Goal: Transaction & Acquisition: Purchase product/service

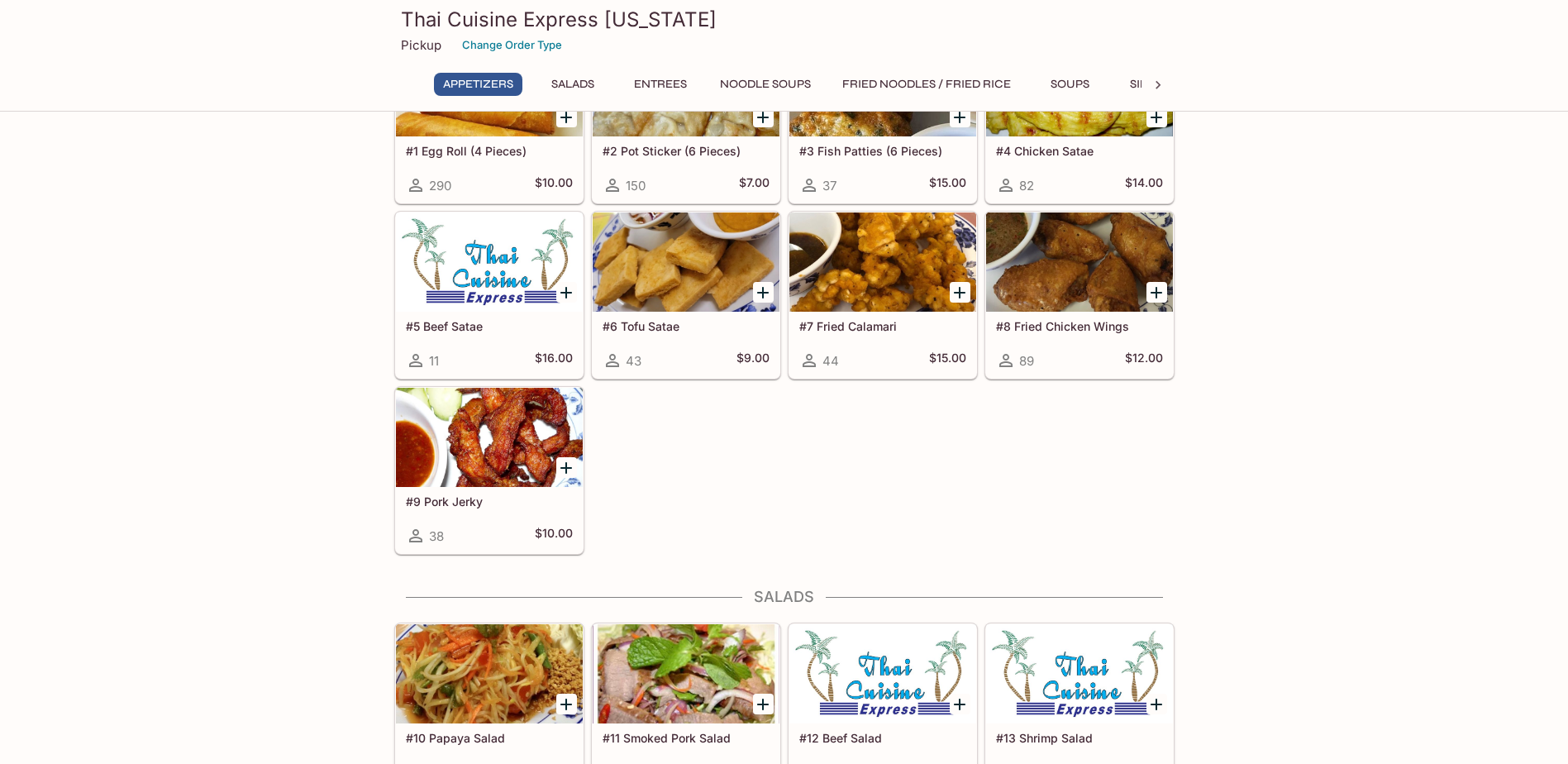
scroll to position [496, 0]
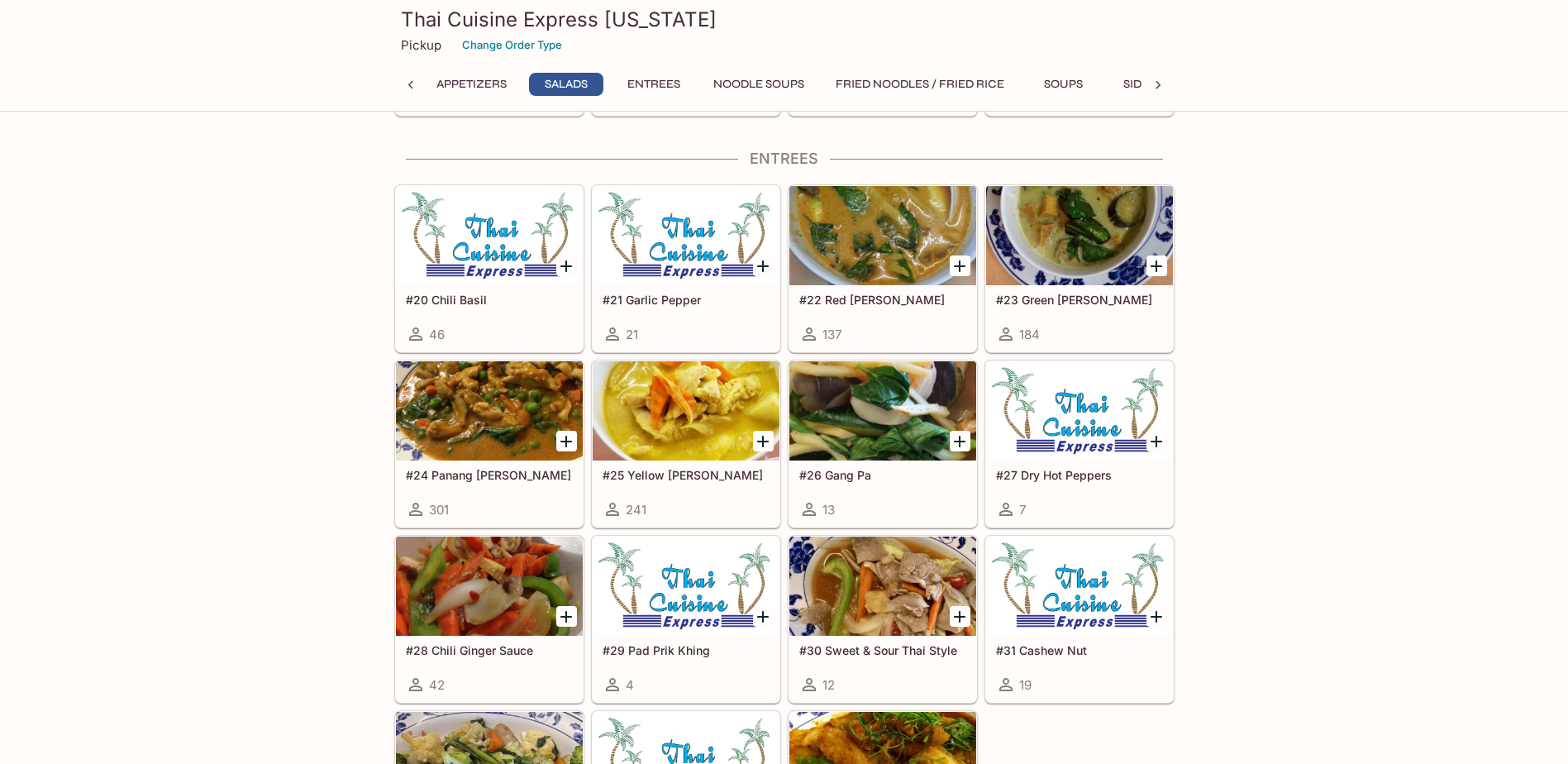
scroll to position [993, 0]
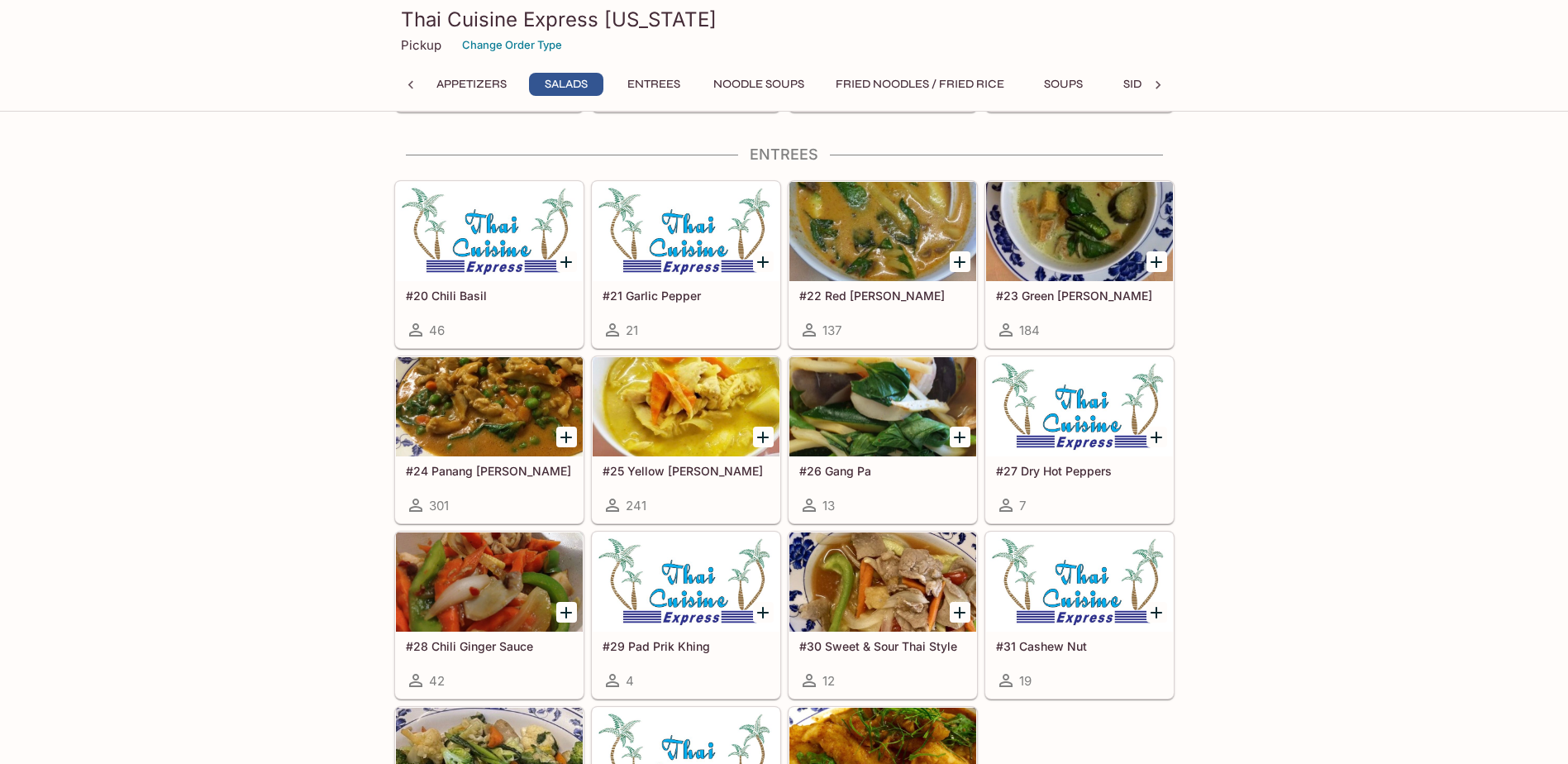
click at [561, 442] on icon "Add #24 Panang Curry" at bounding box center [566, 437] width 20 height 20
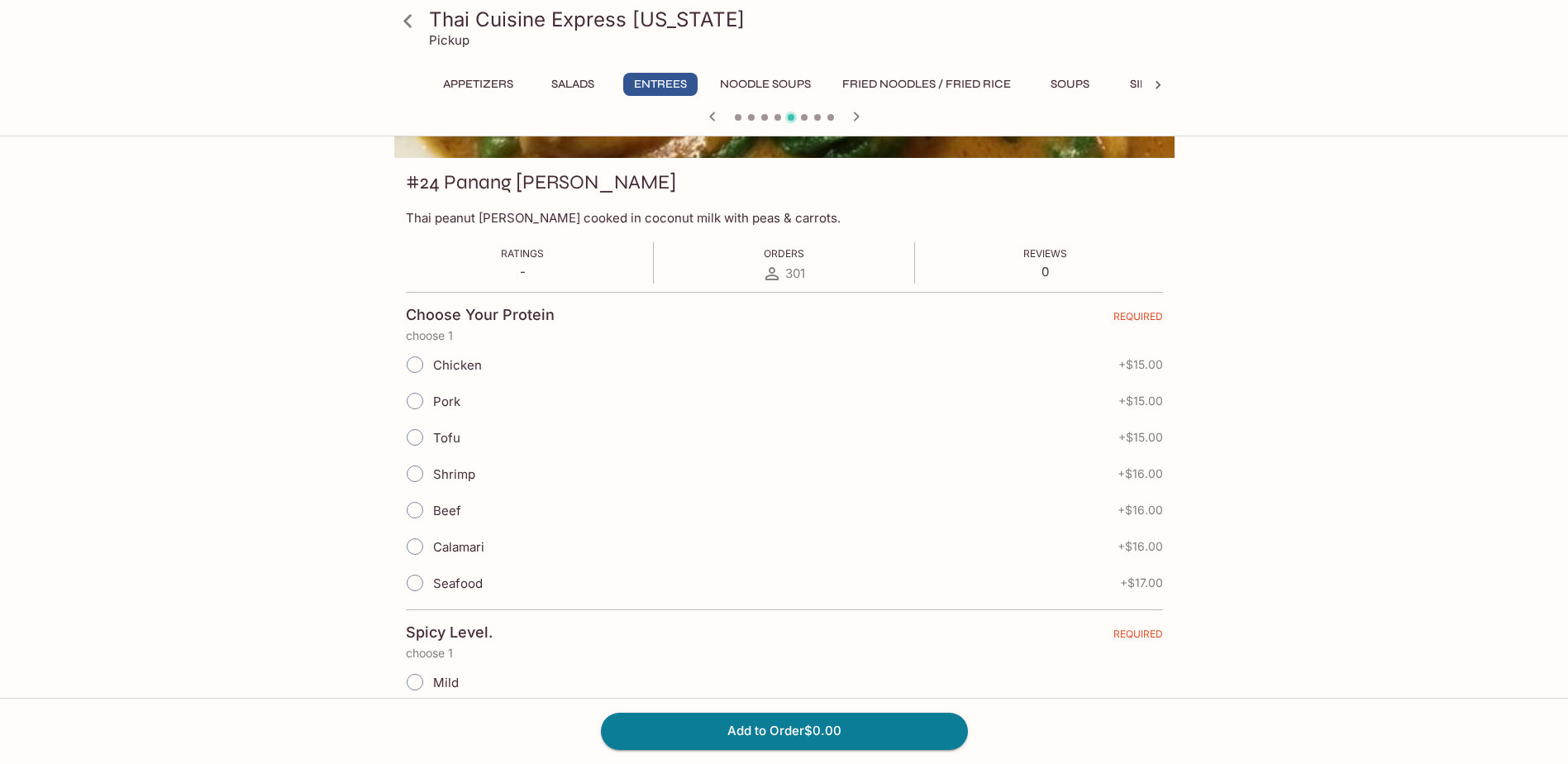
scroll to position [414, 0]
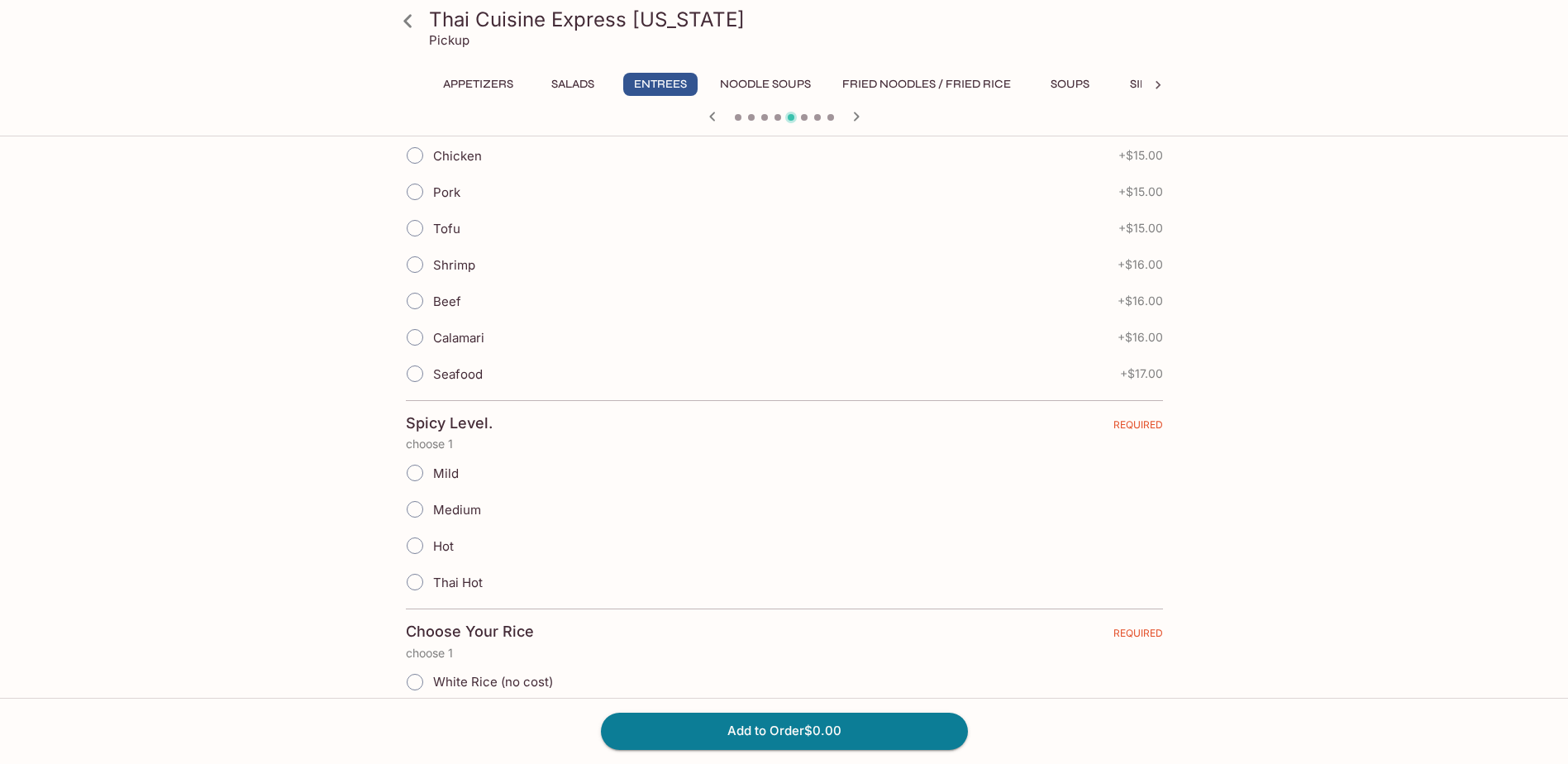
click at [445, 234] on span "Tofu" at bounding box center [446, 229] width 27 height 16
click at [433, 234] on input "Tofu" at bounding box center [414, 228] width 35 height 35
radio input "true"
click at [452, 587] on span "Thai Hot" at bounding box center [458, 583] width 50 height 16
click at [433, 587] on input "Thai Hot" at bounding box center [414, 582] width 35 height 35
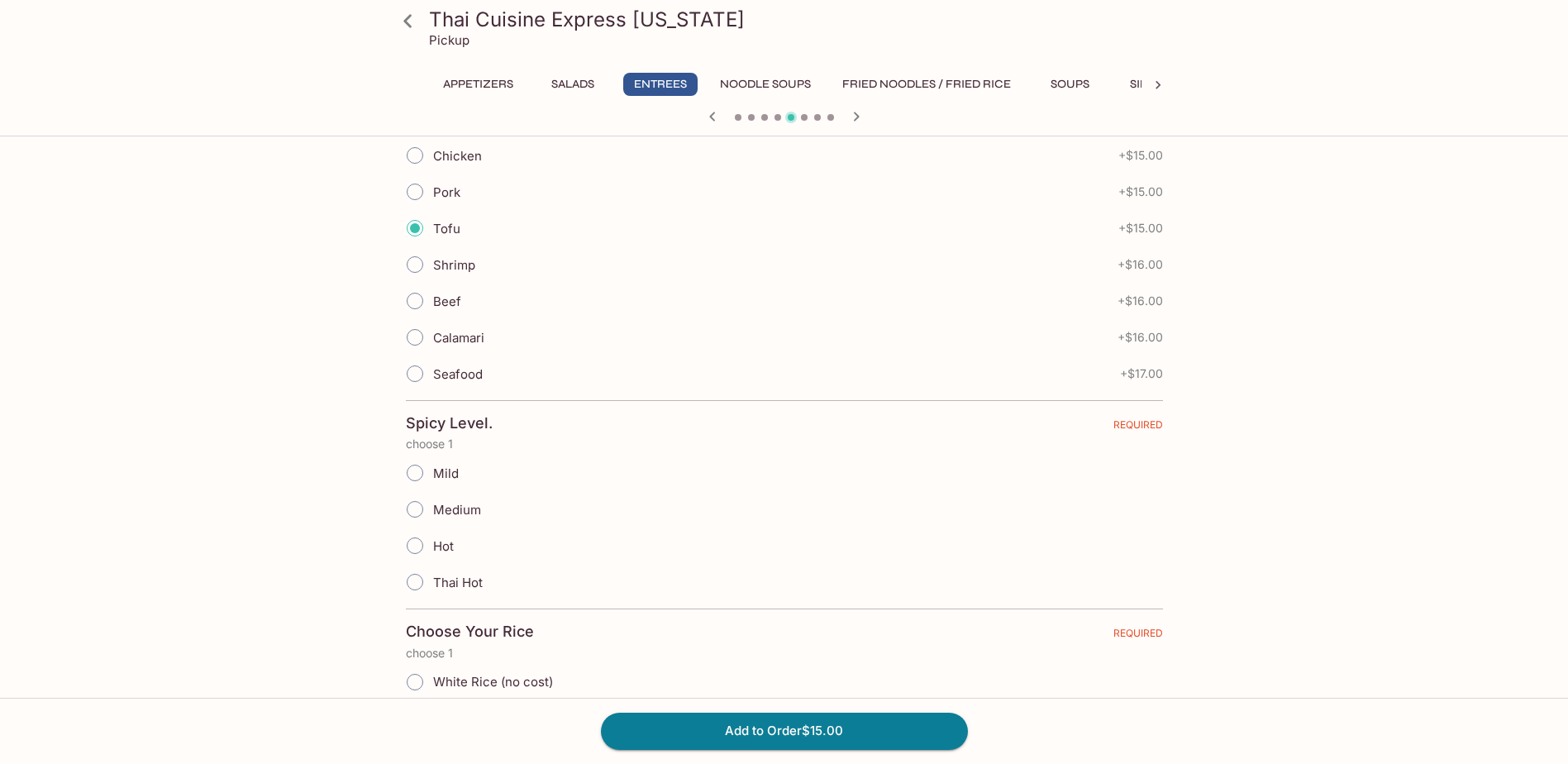
radio input "true"
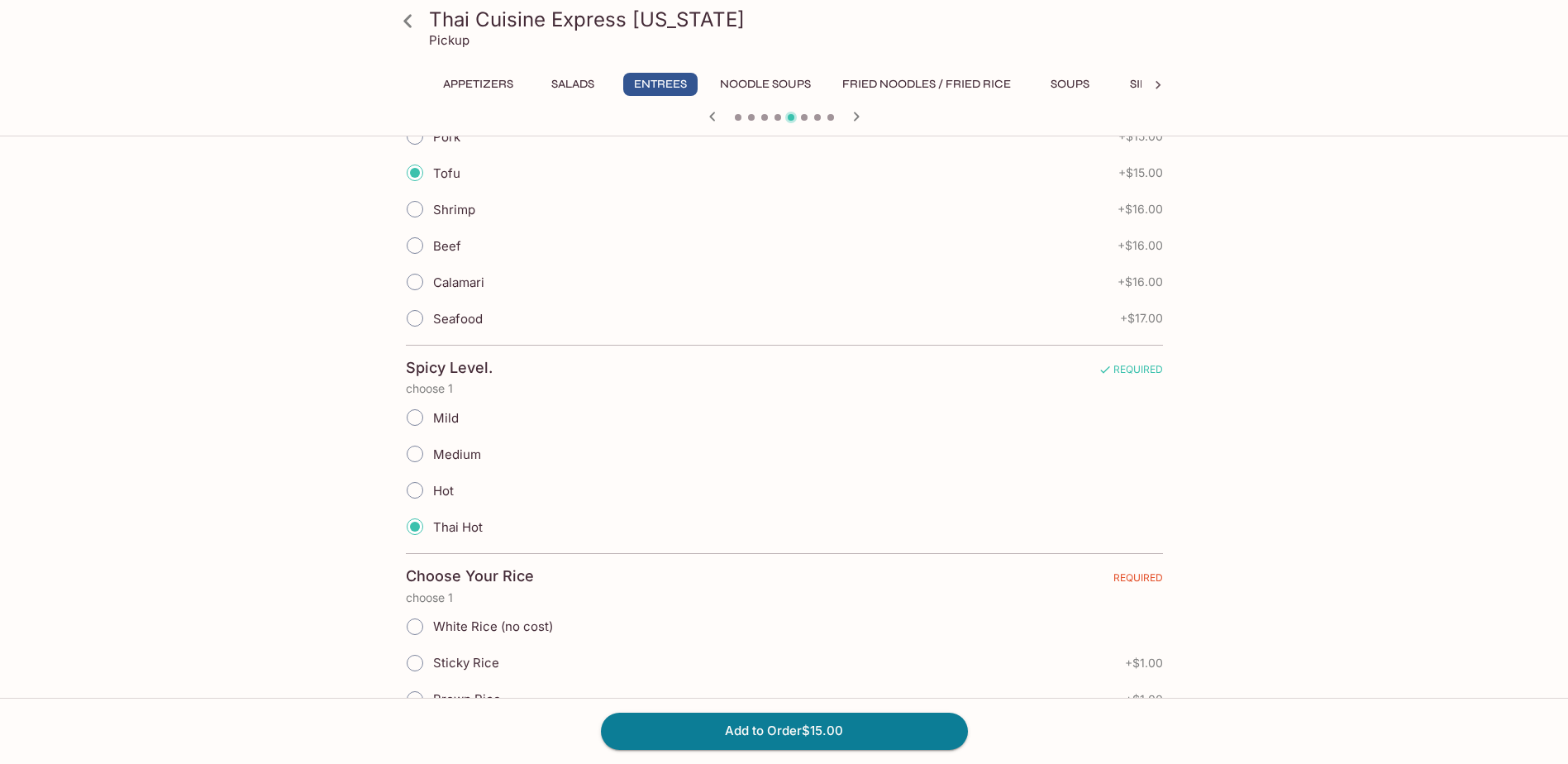
scroll to position [496, 0]
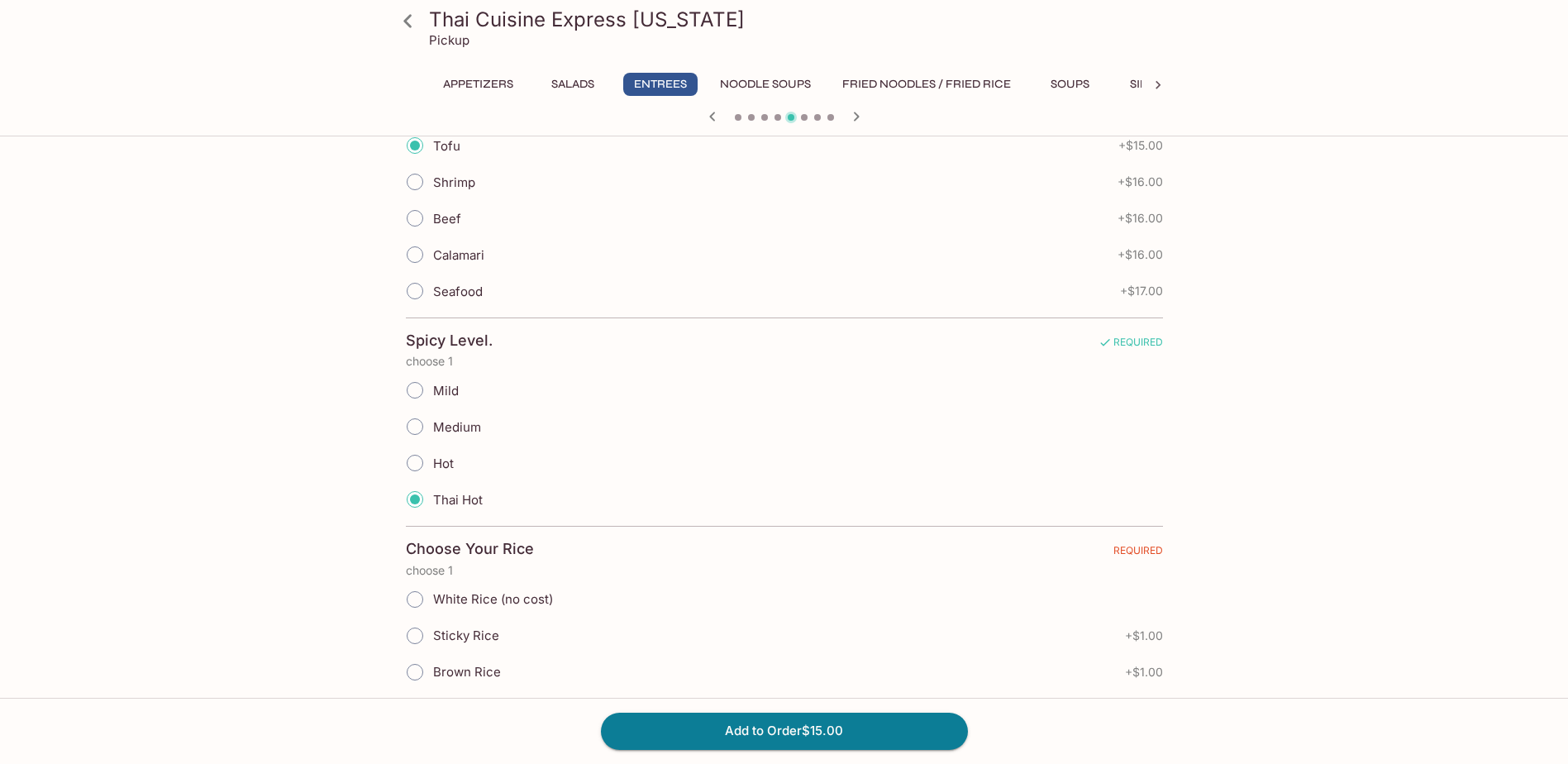
click at [442, 673] on span "Brown Rice" at bounding box center [466, 673] width 67 height 16
click at [433, 673] on input "Brown Rice" at bounding box center [414, 672] width 35 height 35
radio input "true"
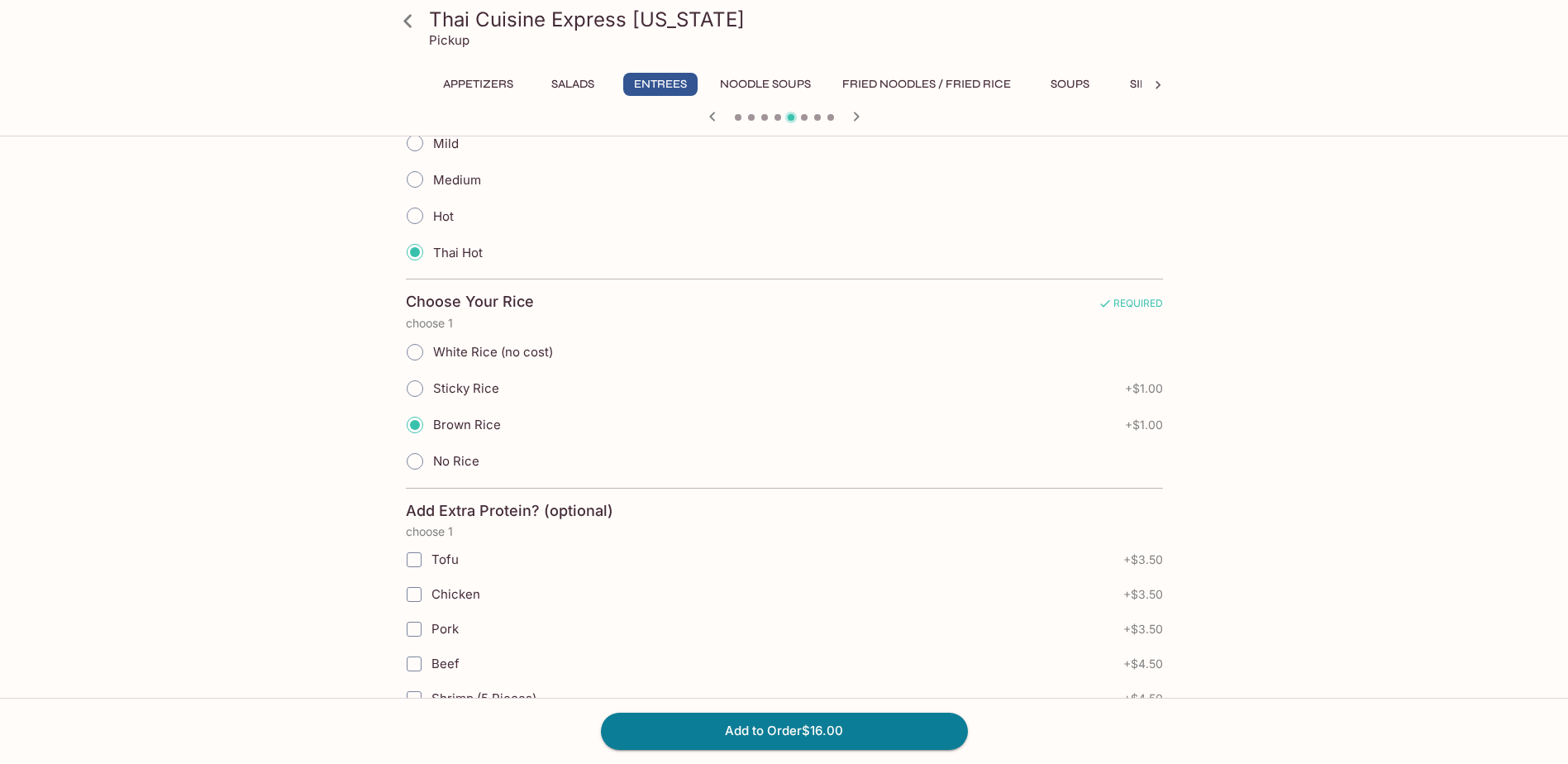
scroll to position [744, 0]
click at [486, 387] on span "Sticky Rice" at bounding box center [466, 388] width 67 height 16
click at [433, 387] on input "Sticky Rice" at bounding box center [414, 388] width 35 height 35
radio input "true"
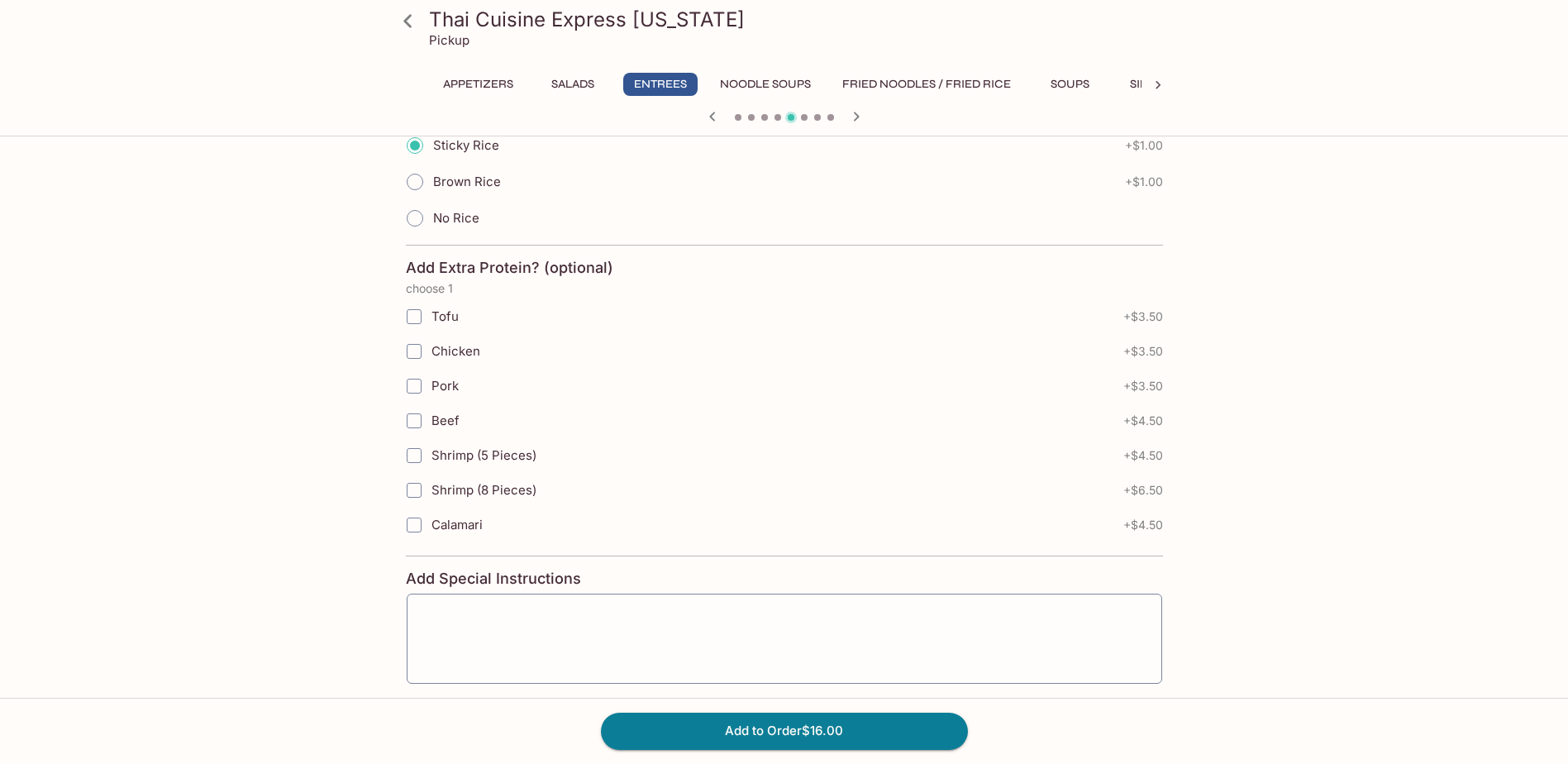
scroll to position [1062, 0]
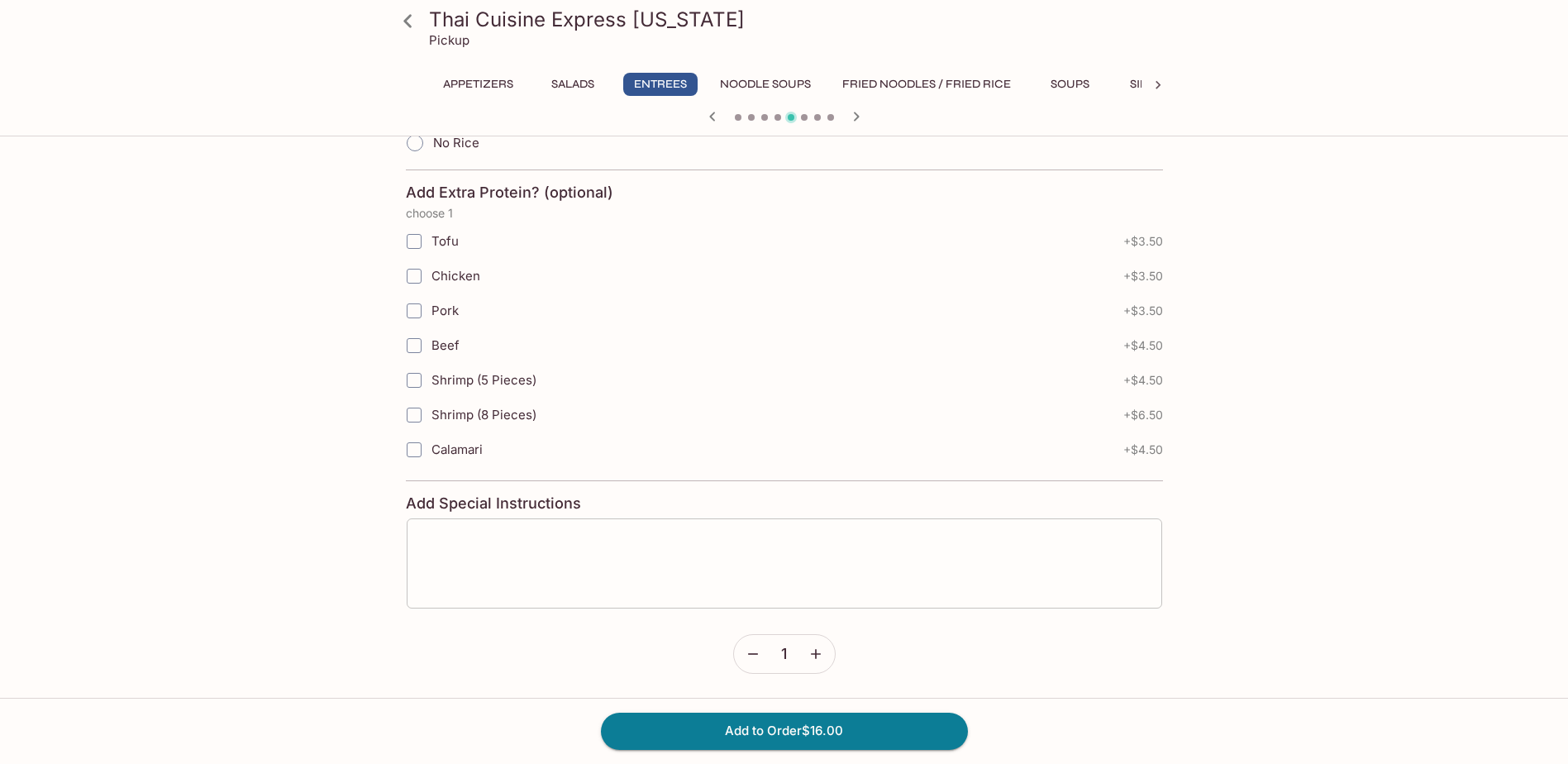
click at [732, 558] on textarea at bounding box center [785, 563] width 733 height 63
click at [725, 734] on button "Add to Order $16.00" at bounding box center [785, 731] width 367 height 36
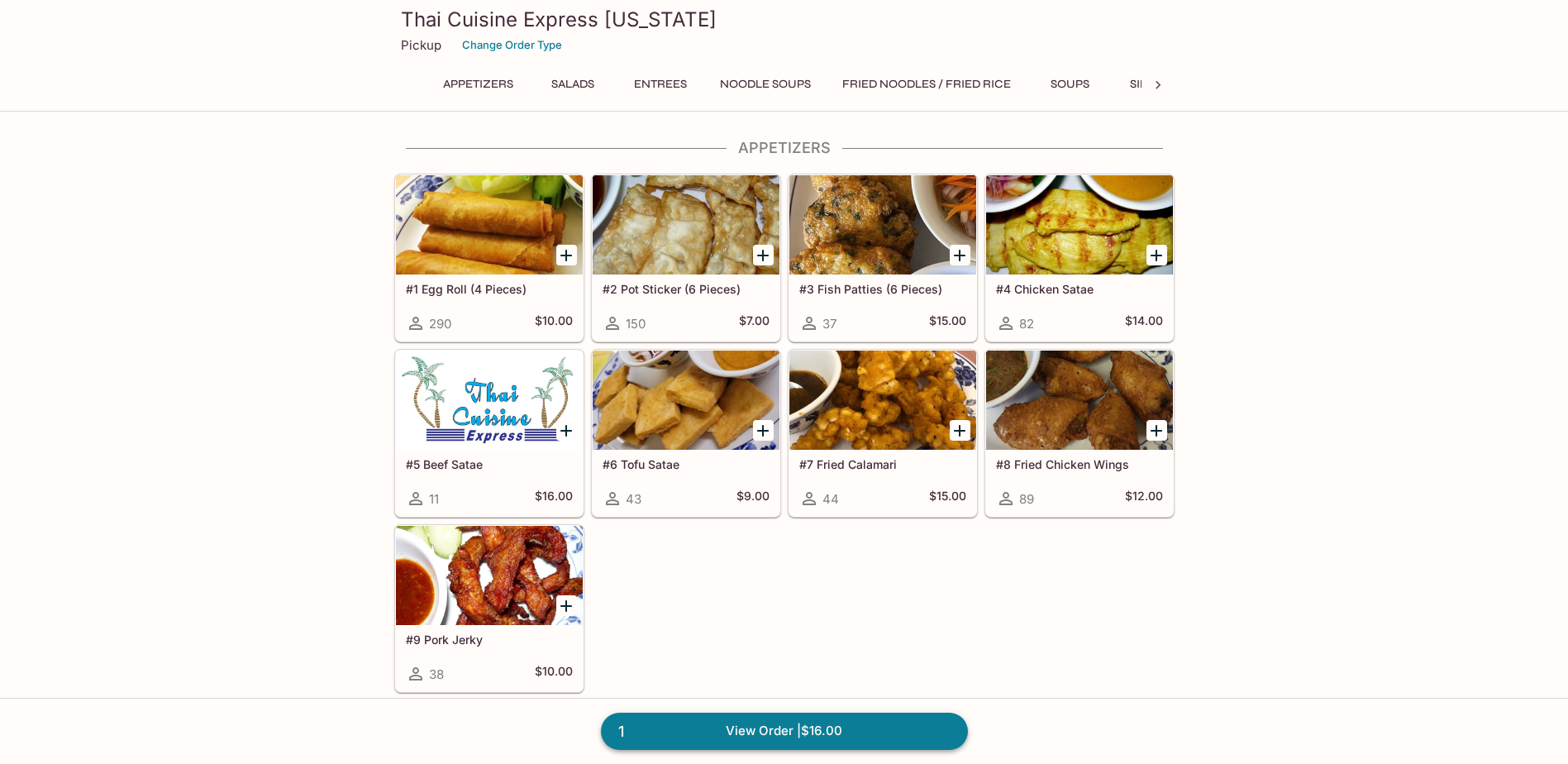
click at [811, 719] on link "1 View Order | $16.00" at bounding box center [785, 731] width 367 height 36
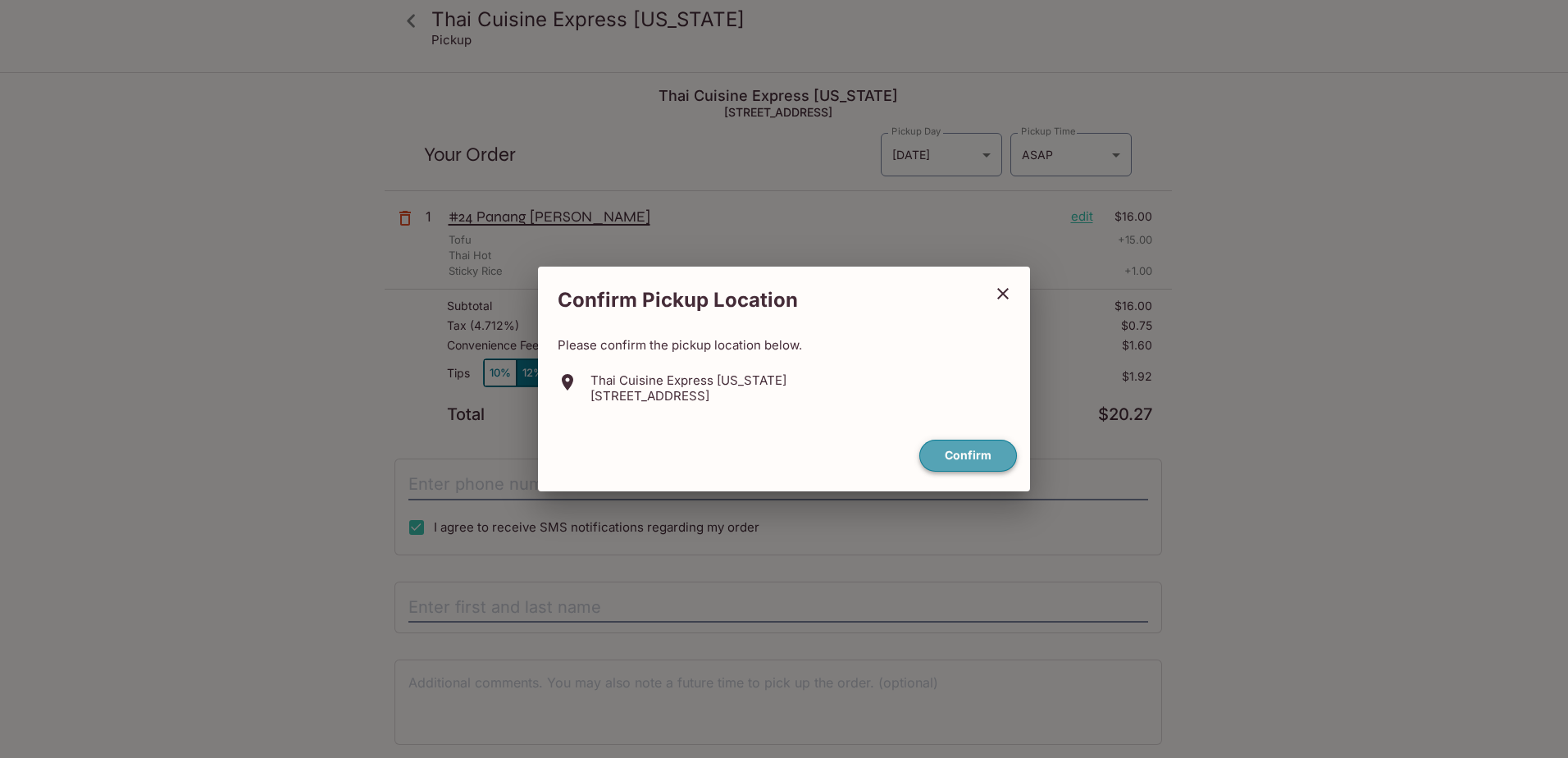
click at [944, 460] on button "Confirm" at bounding box center [968, 456] width 98 height 32
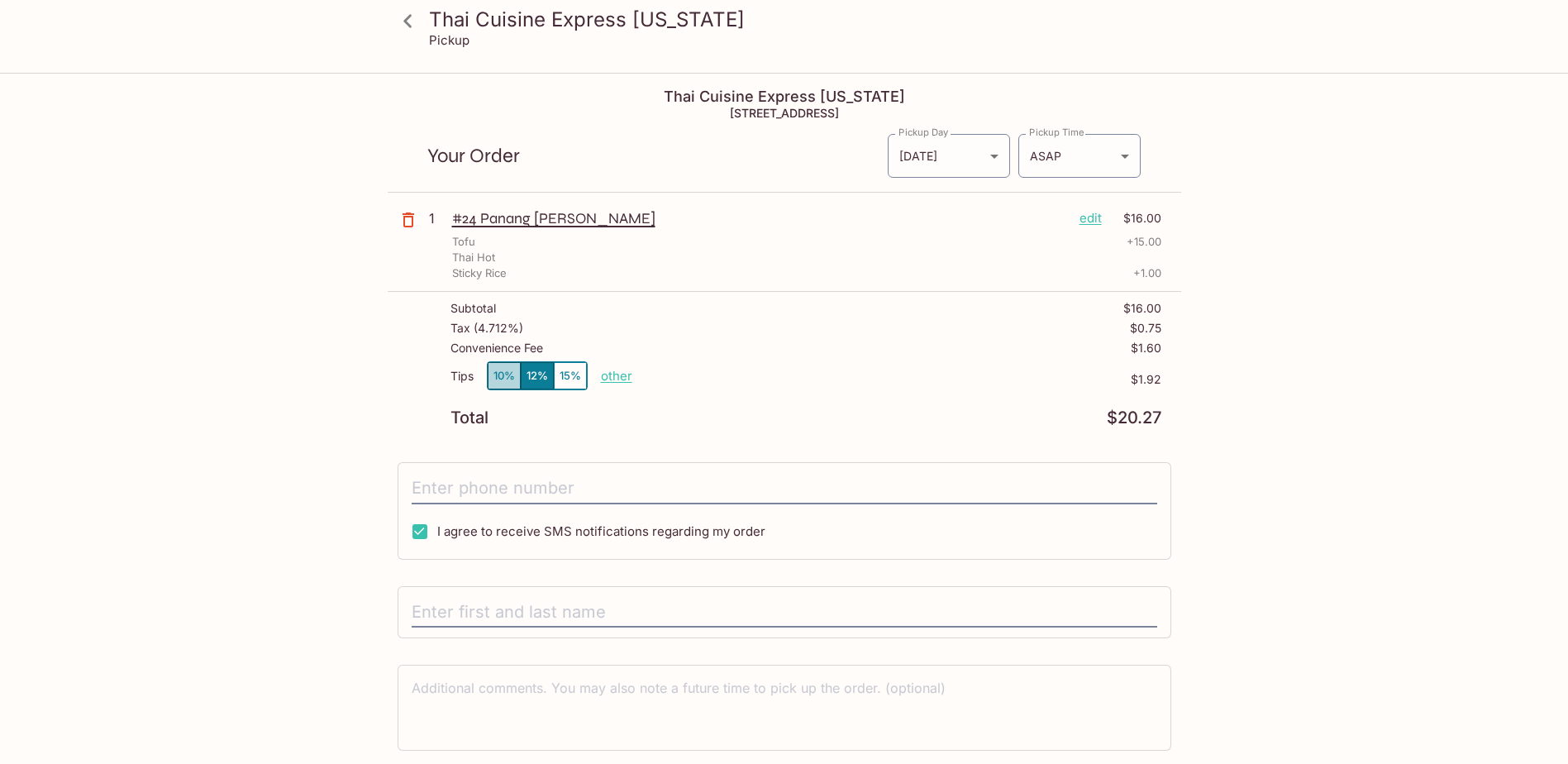
click at [493, 383] on button "10%" at bounding box center [504, 375] width 33 height 28
click at [451, 487] on input "tel" at bounding box center [784, 488] width 746 height 31
type input "[PHONE_NUMBER]"
click at [530, 602] on input "text" at bounding box center [784, 612] width 746 height 31
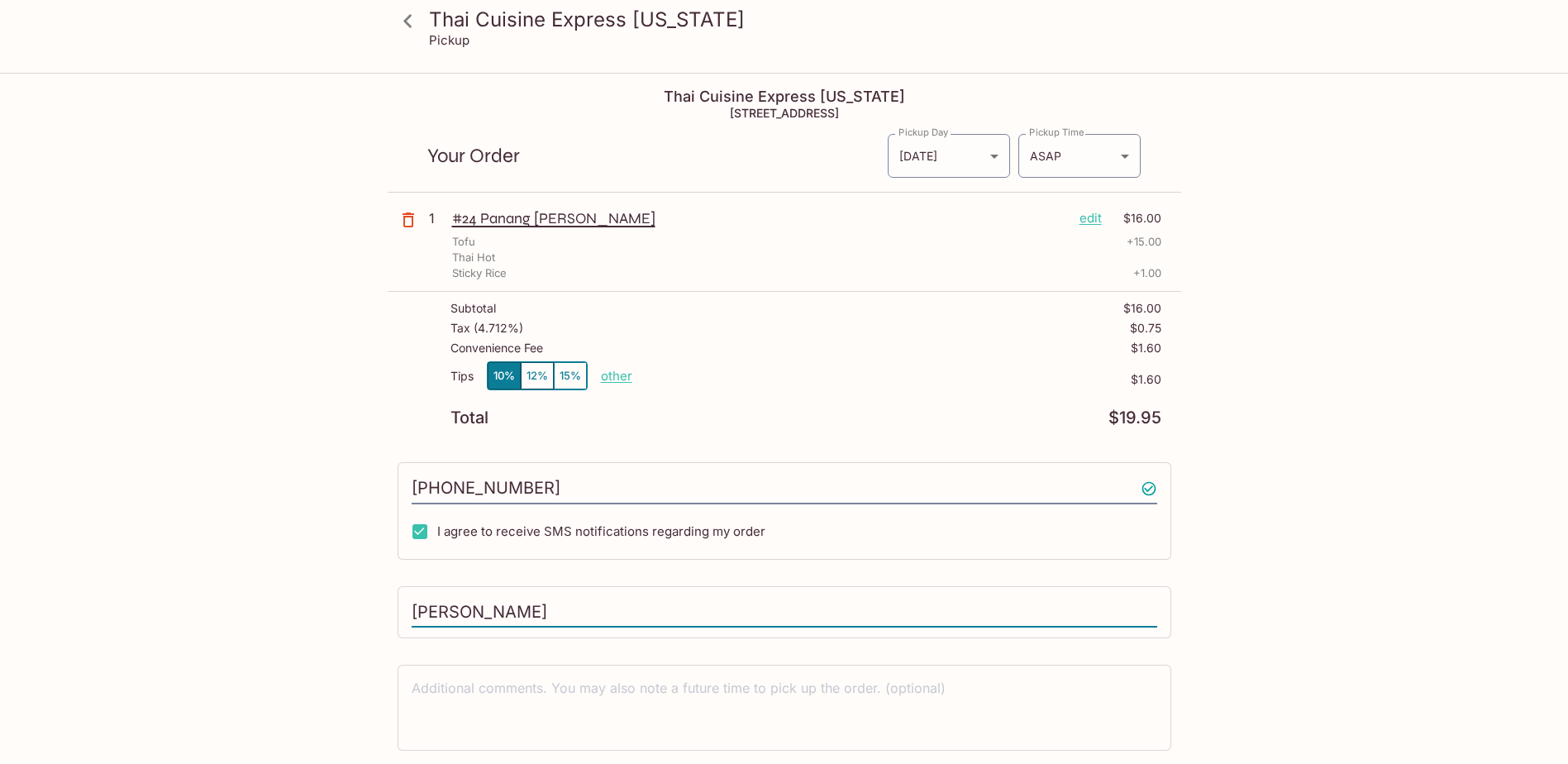
type input "[PERSON_NAME]"
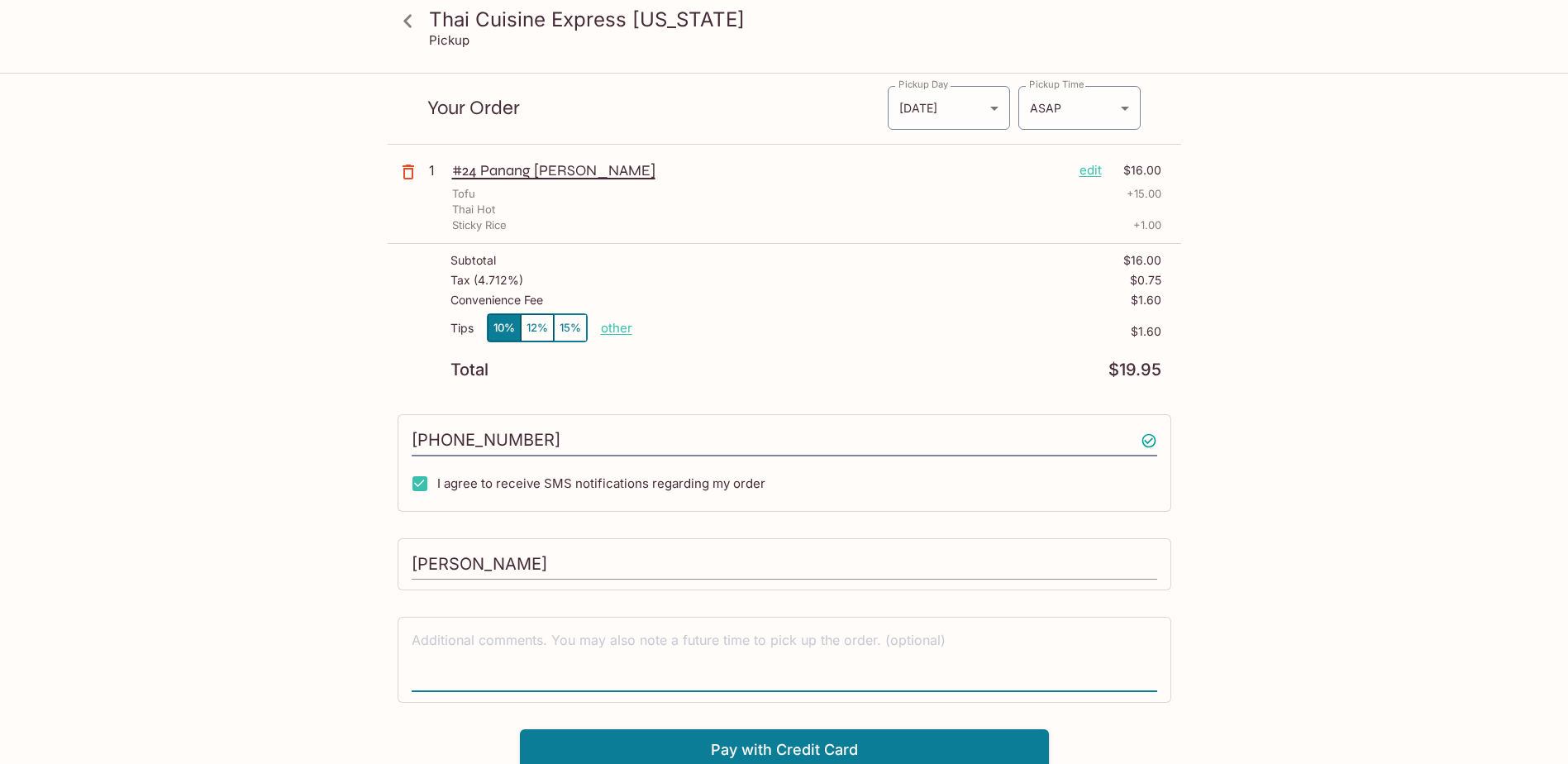
scroll to position [75, 0]
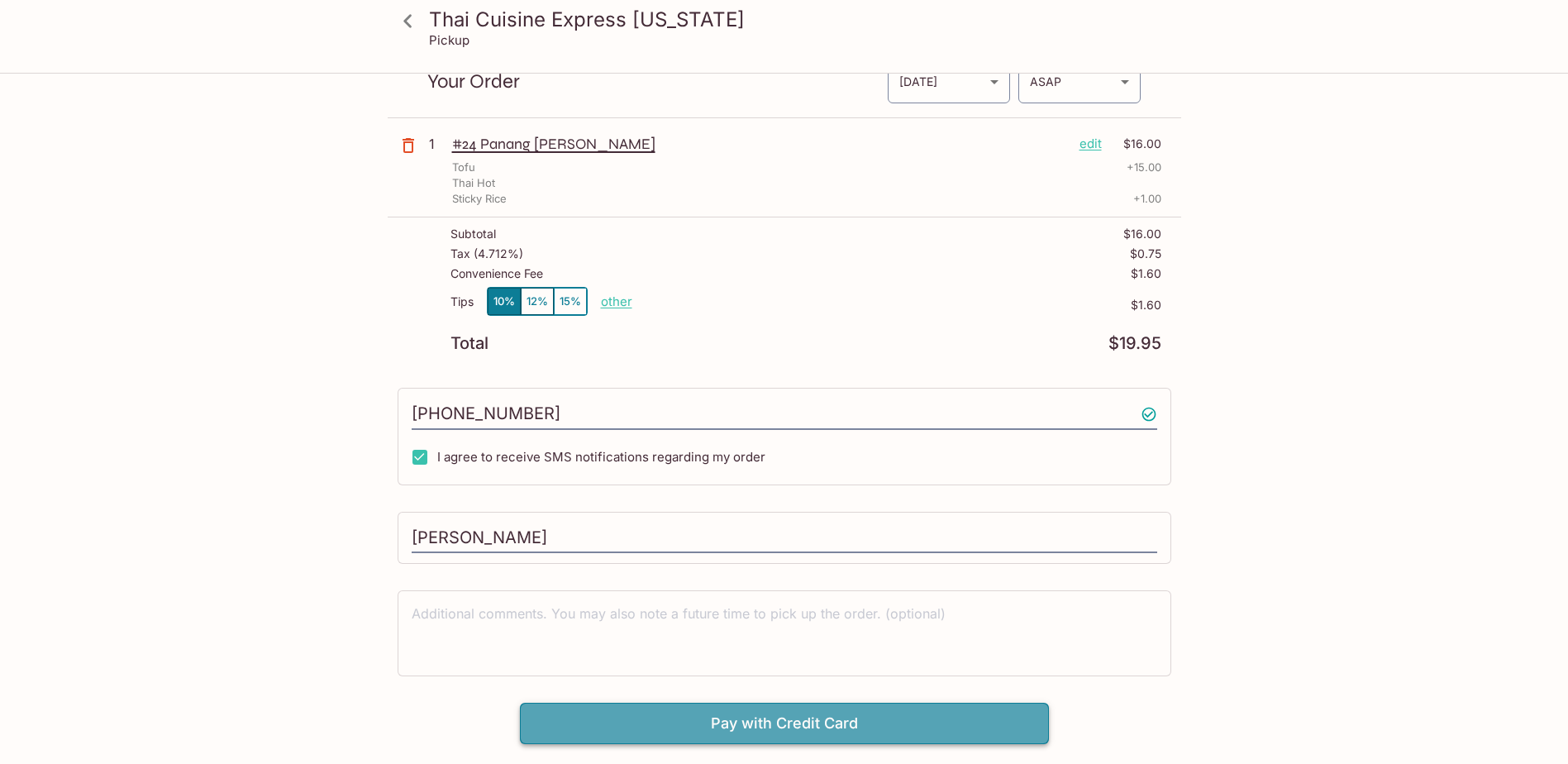
click at [669, 725] on button "Pay with Credit Card" at bounding box center [784, 723] width 529 height 42
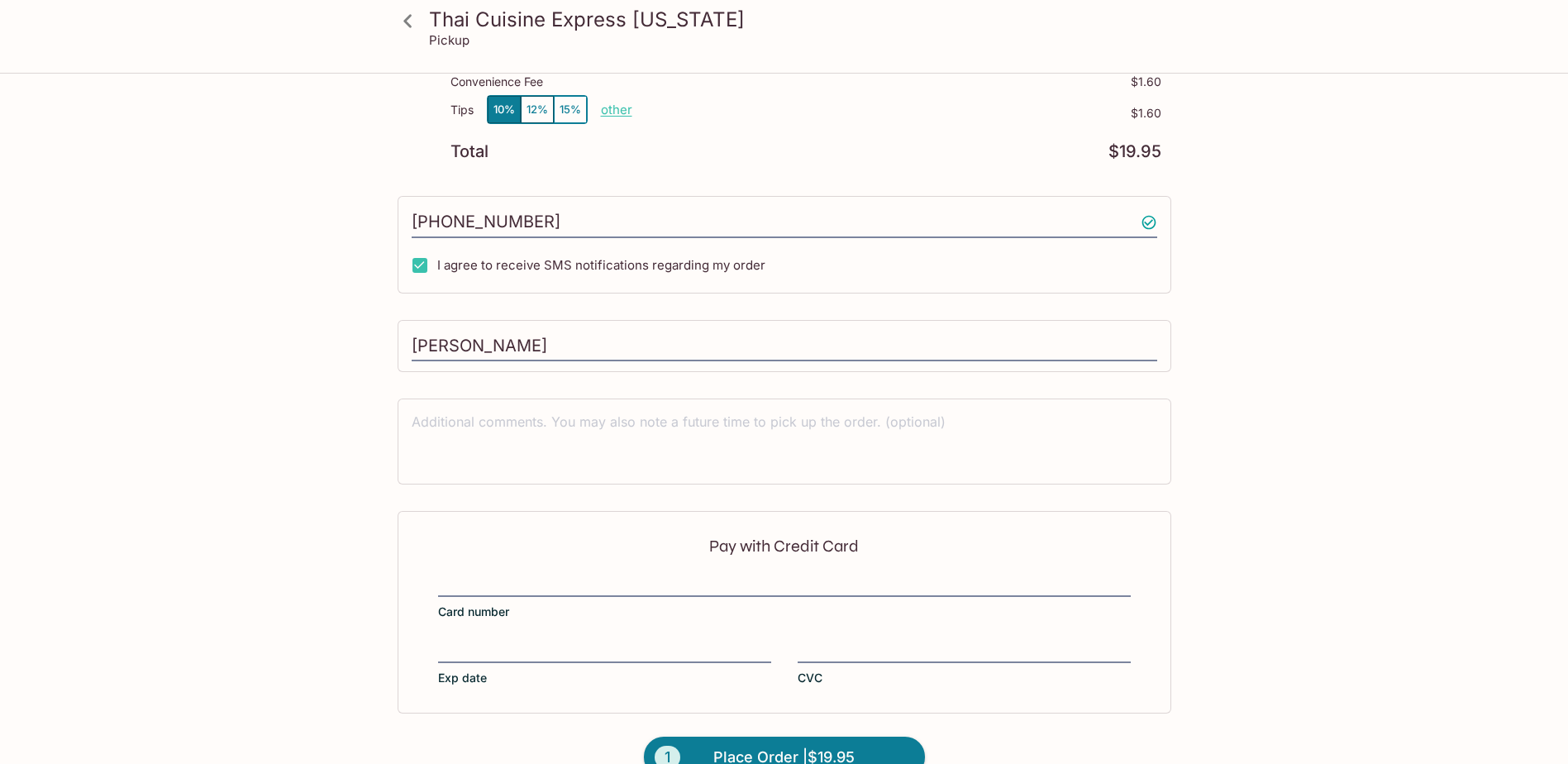
scroll to position [303, 0]
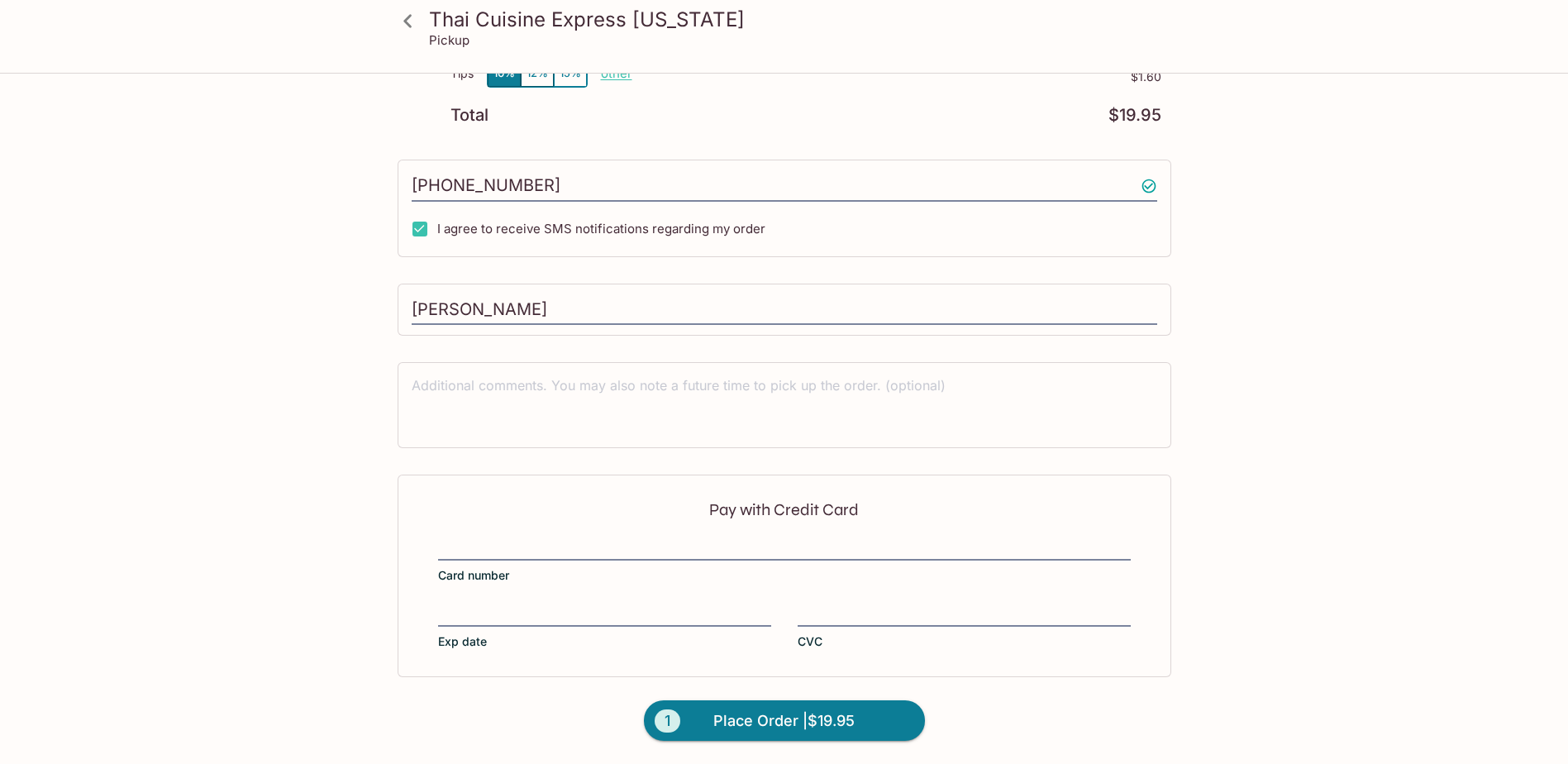
click at [692, 531] on div "Pay with Credit Card Card number Exp date CVC" at bounding box center [784, 575] width 773 height 201
click at [660, 593] on div "Pay with Credit Card Card number Exp date CVC" at bounding box center [784, 575] width 773 height 201
click at [661, 595] on div "Pay with Credit Card Card number Exp date CVC" at bounding box center [784, 575] width 773 height 201
click at [897, 729] on button "1 Place Order | $19.95" at bounding box center [784, 721] width 281 height 42
